Goal: Find specific page/section: Find specific page/section

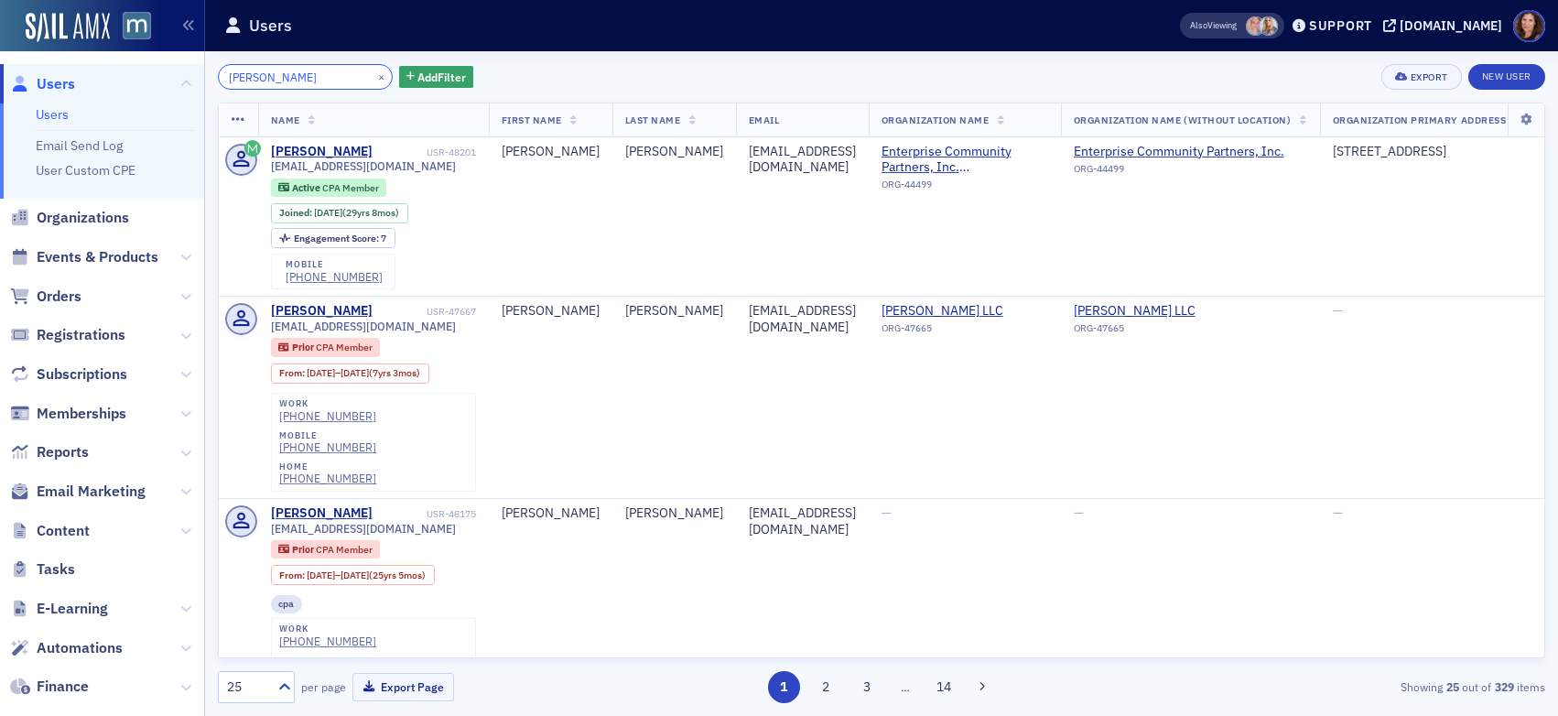
scroll to position [3, 0]
click at [373, 73] on button "×" at bounding box center [381, 76] width 16 height 16
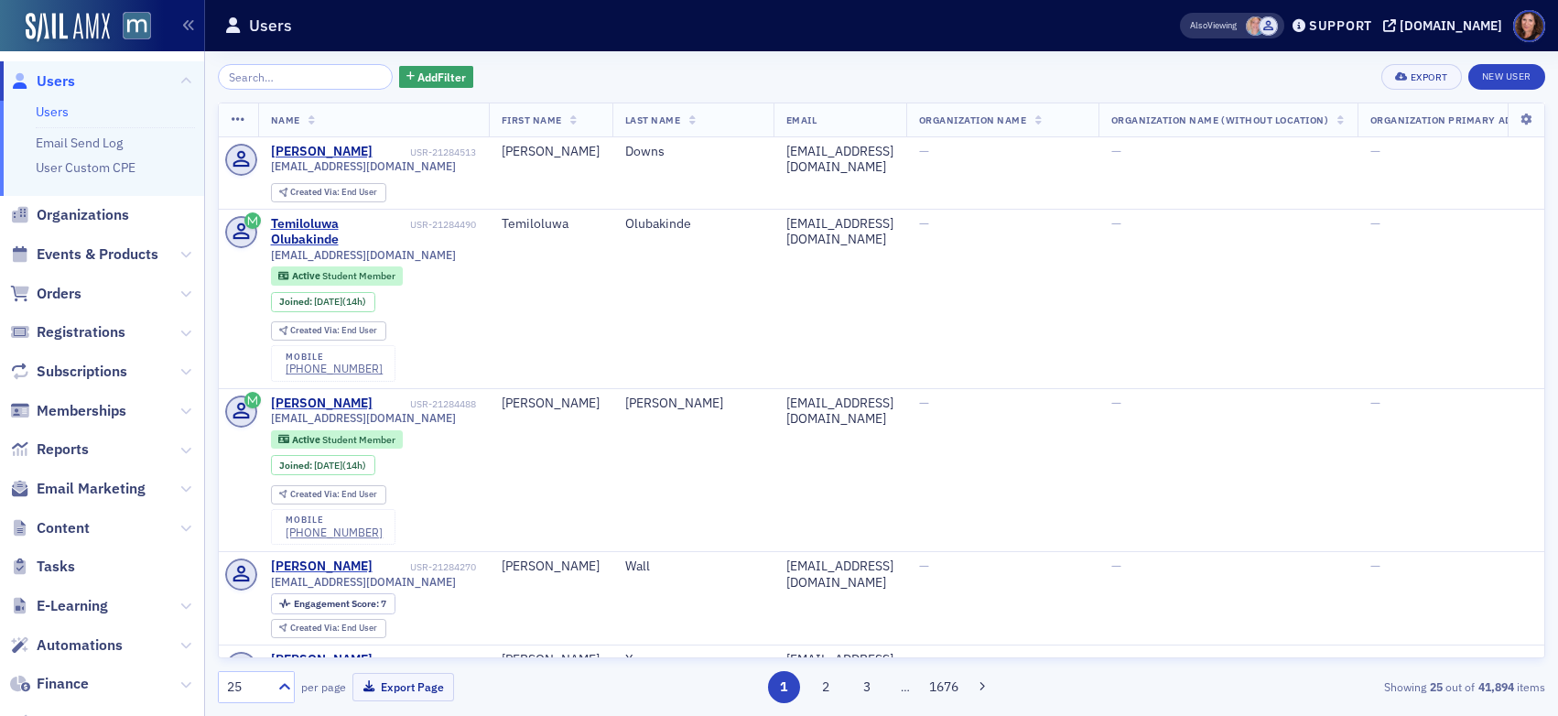
scroll to position [3, 0]
drag, startPoint x: 90, startPoint y: 254, endPoint x: 135, endPoint y: 210, distance: 62.8
click at [90, 253] on span "Events & Products" at bounding box center [98, 254] width 122 height 20
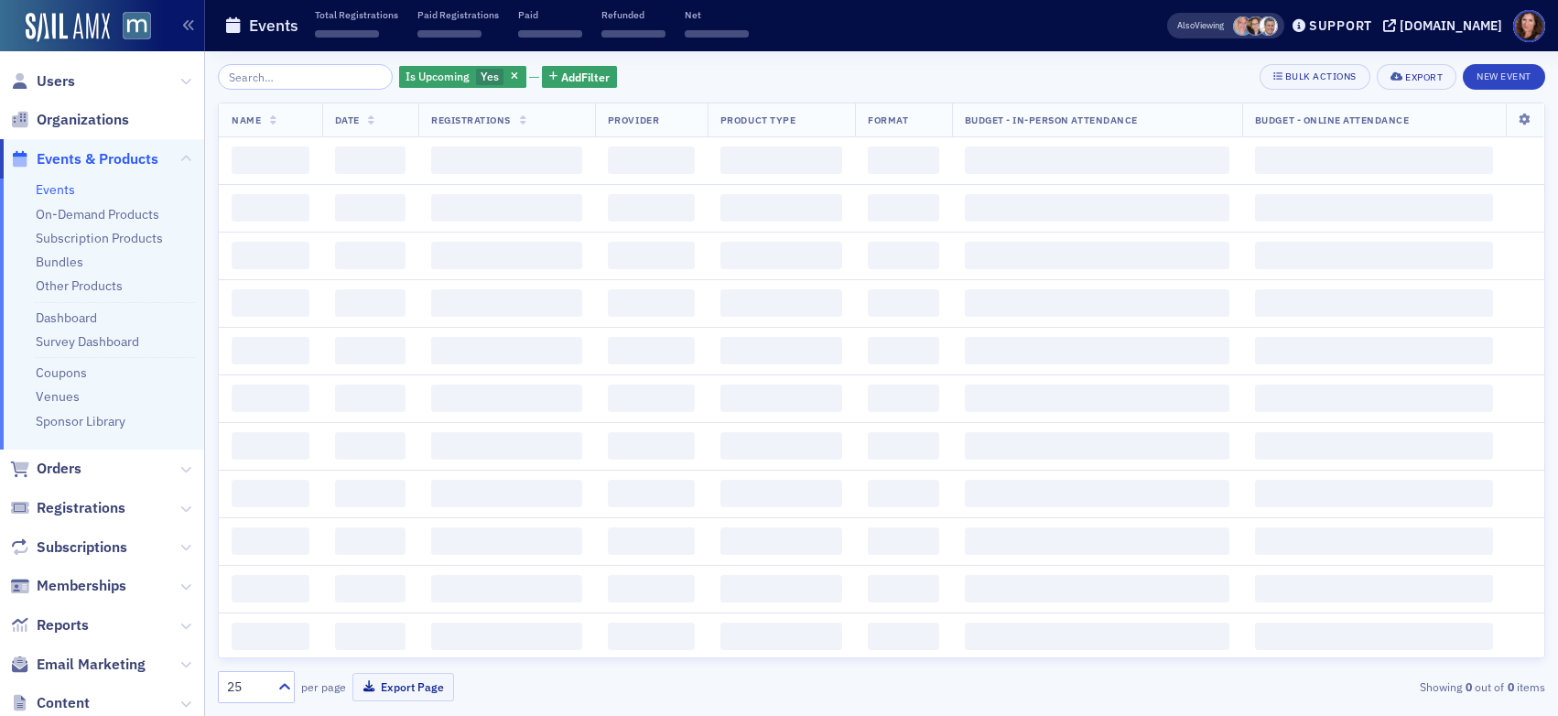
click at [256, 81] on input "search" at bounding box center [305, 77] width 175 height 26
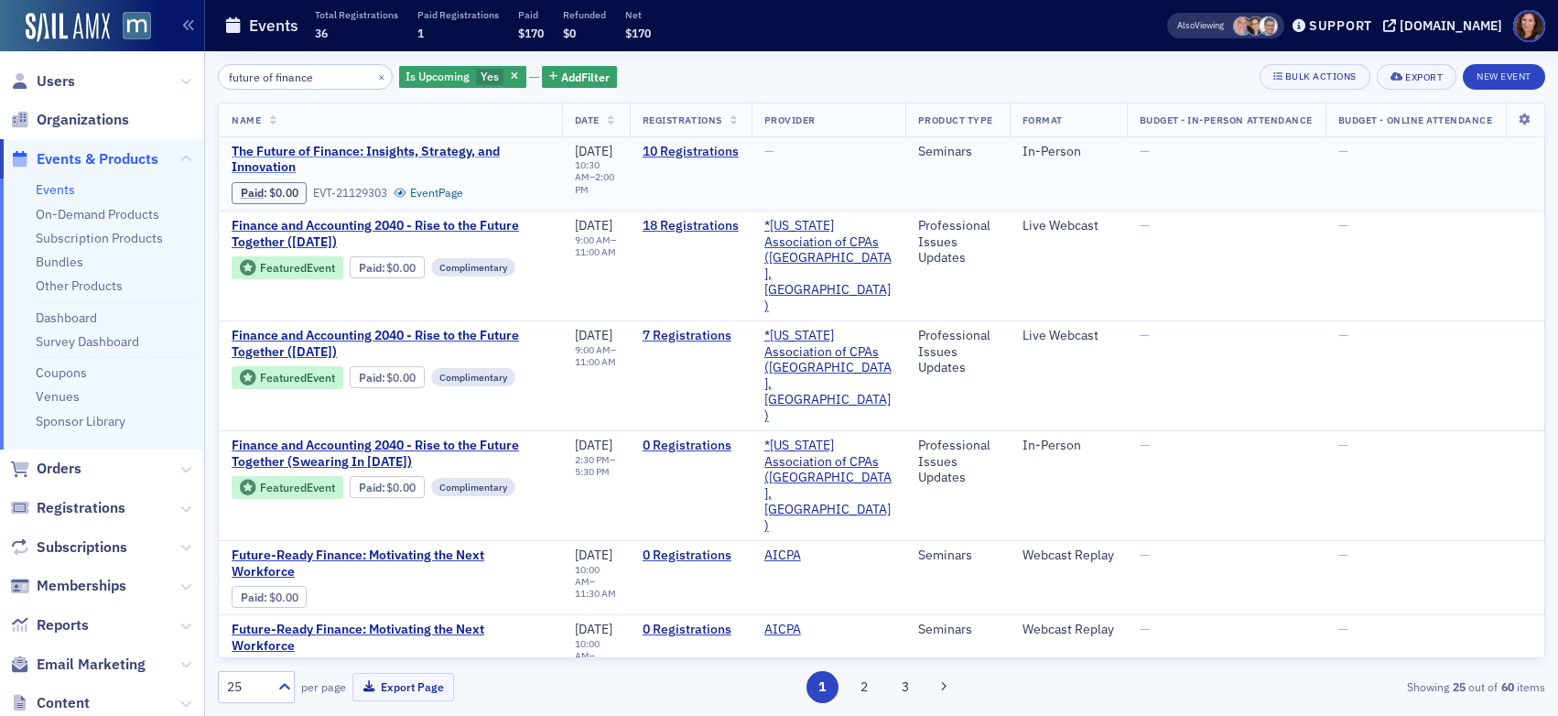
type input "future of finance"
click at [362, 156] on span "The Future of Finance: Insights, Strategy, and Innovation" at bounding box center [391, 160] width 318 height 32
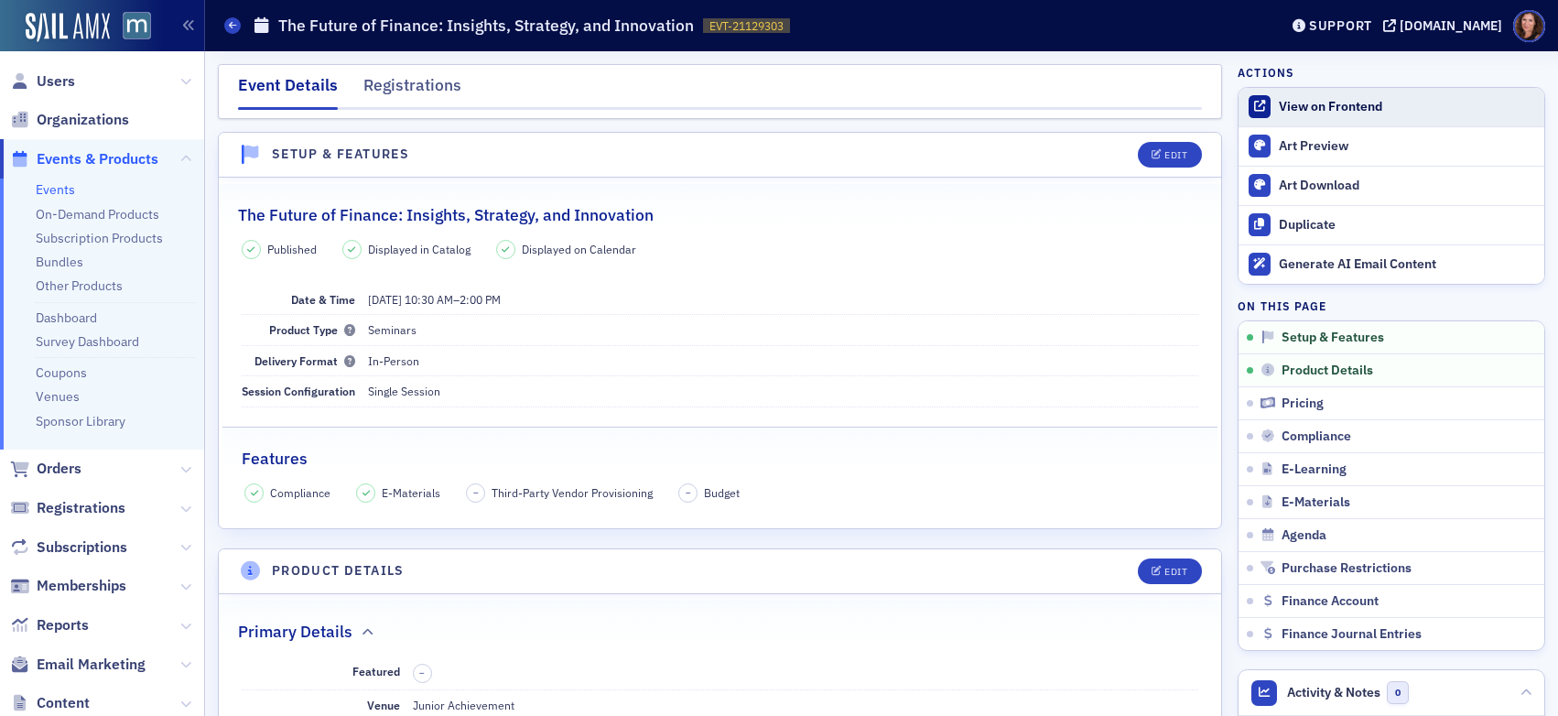
click at [1405, 119] on link "View on Frontend" at bounding box center [1391, 107] width 306 height 38
